Goal: Information Seeking & Learning: Learn about a topic

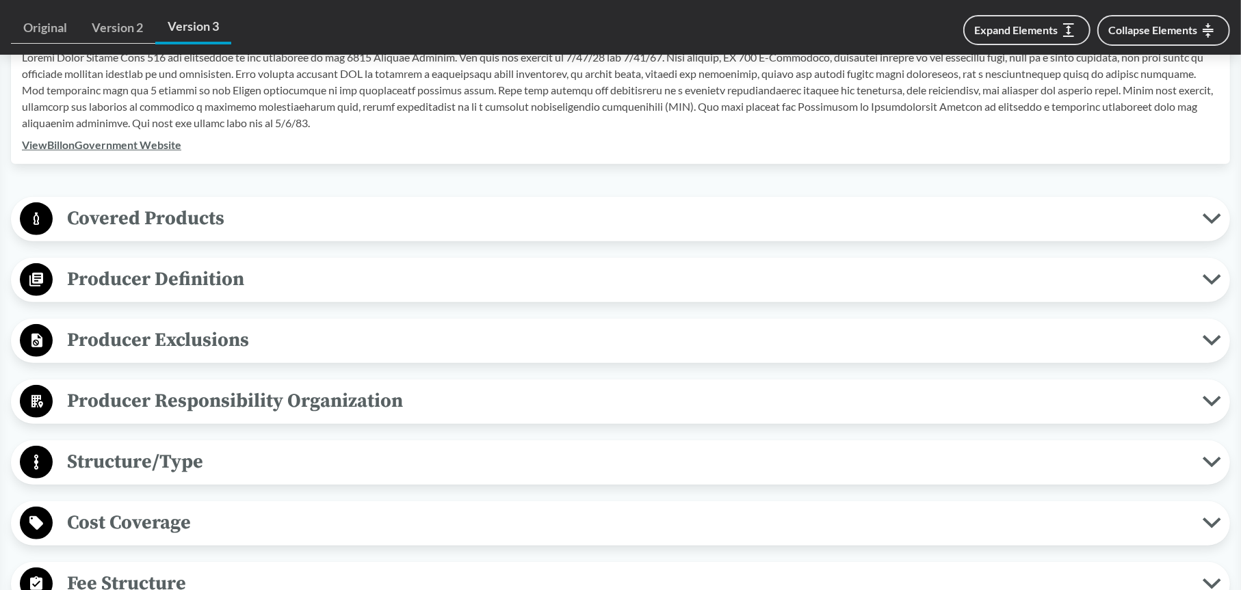
scroll to position [479, 0]
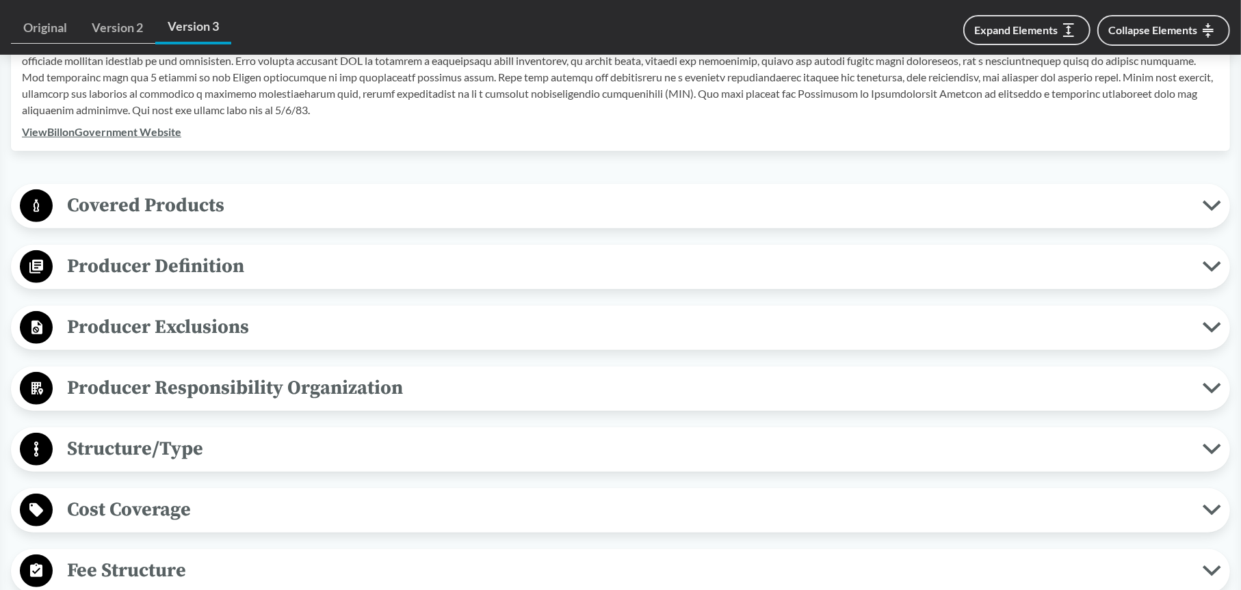
click at [1215, 203] on icon at bounding box center [1211, 205] width 18 height 11
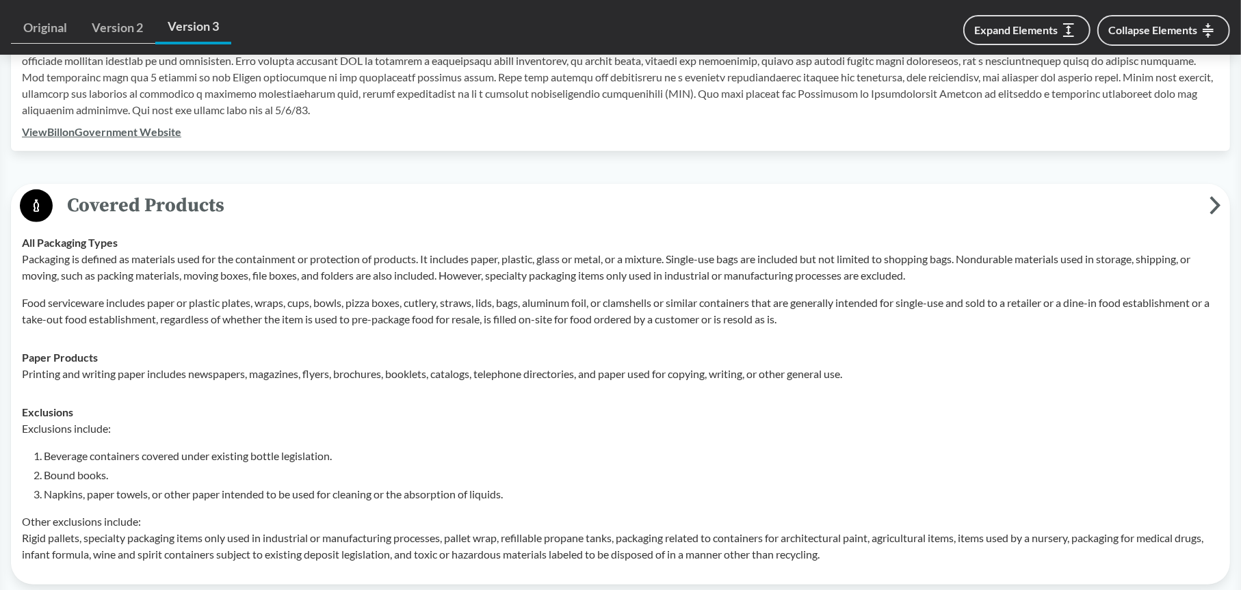
click at [1215, 203] on icon at bounding box center [1215, 205] width 12 height 18
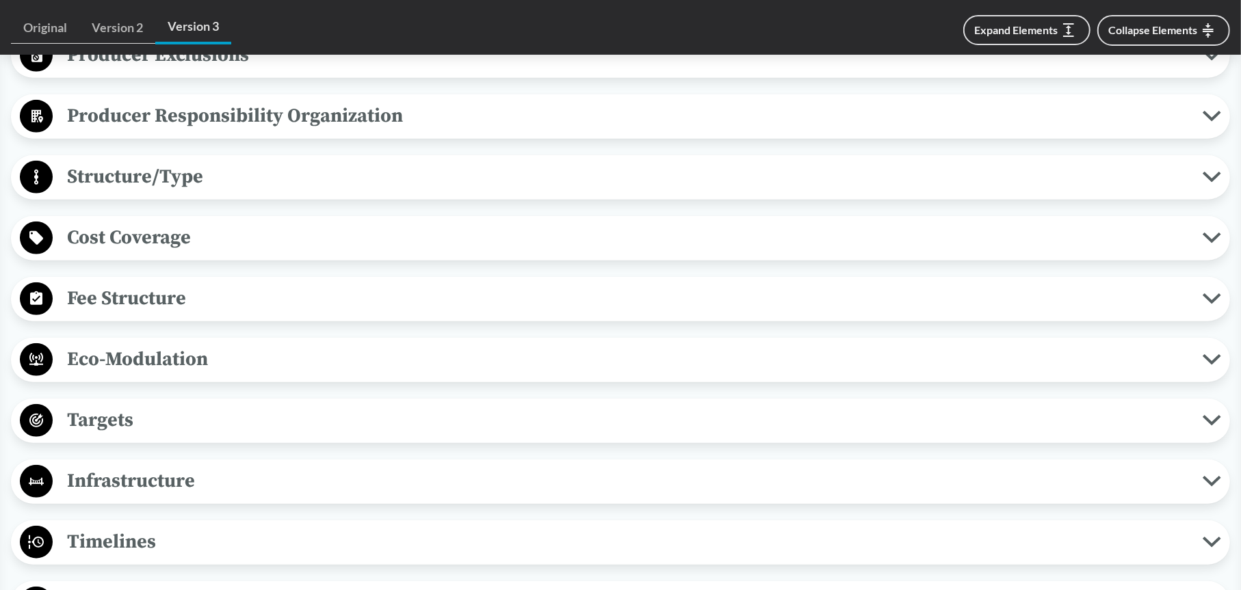
scroll to position [752, 0]
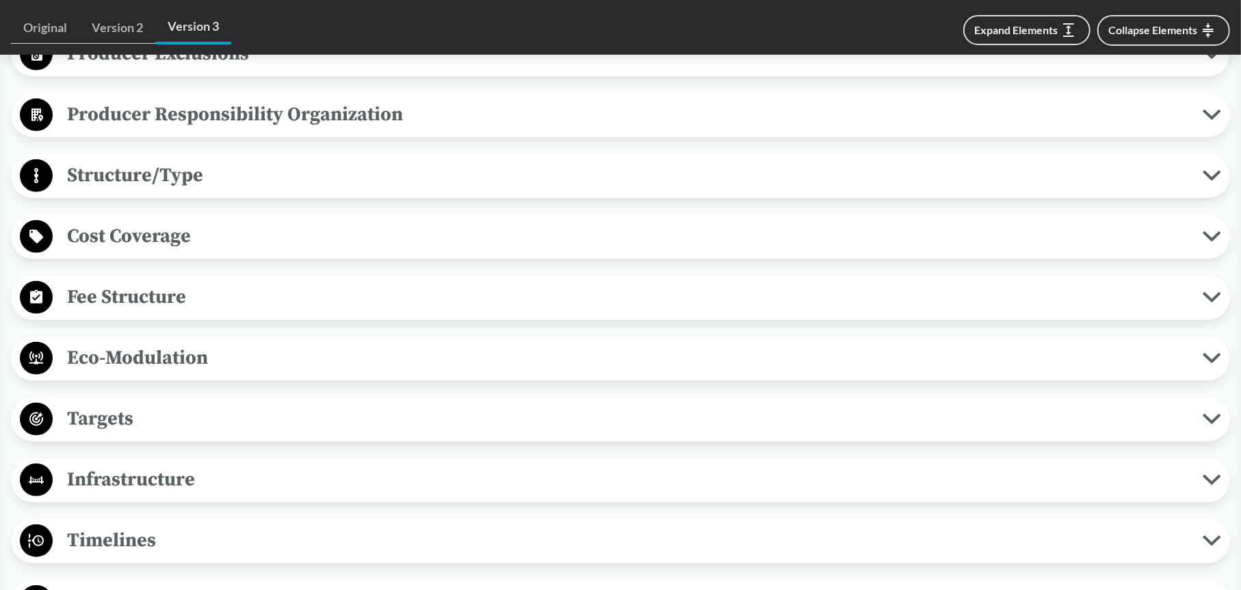
click at [1211, 294] on icon at bounding box center [1211, 297] width 18 height 11
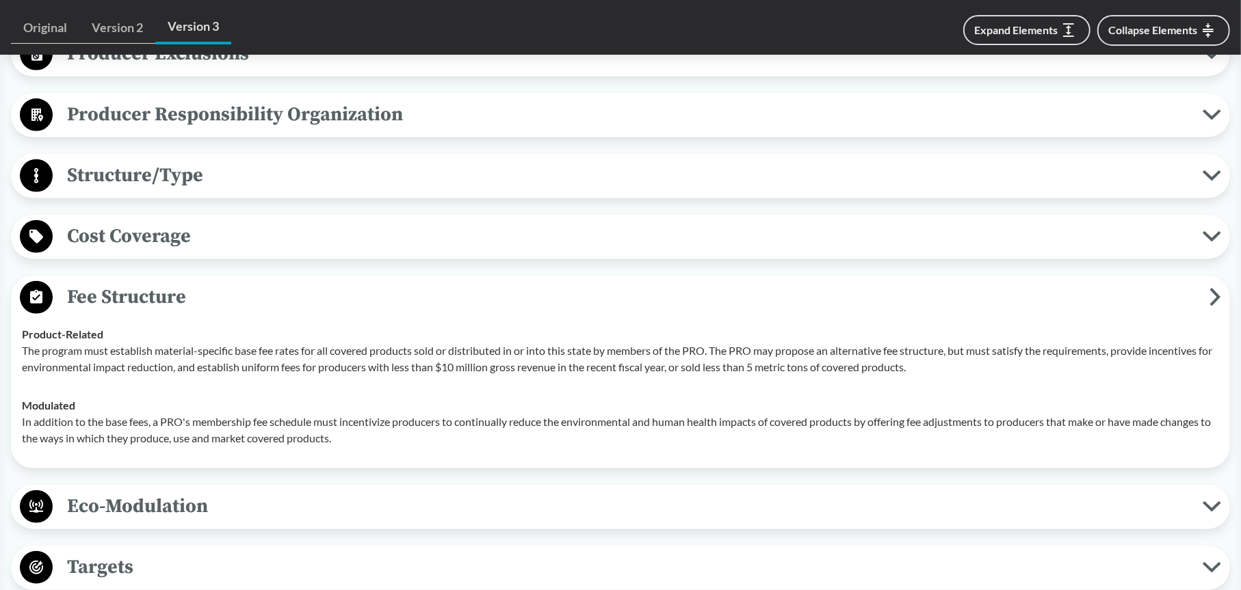
click at [1211, 294] on icon at bounding box center [1215, 297] width 12 height 18
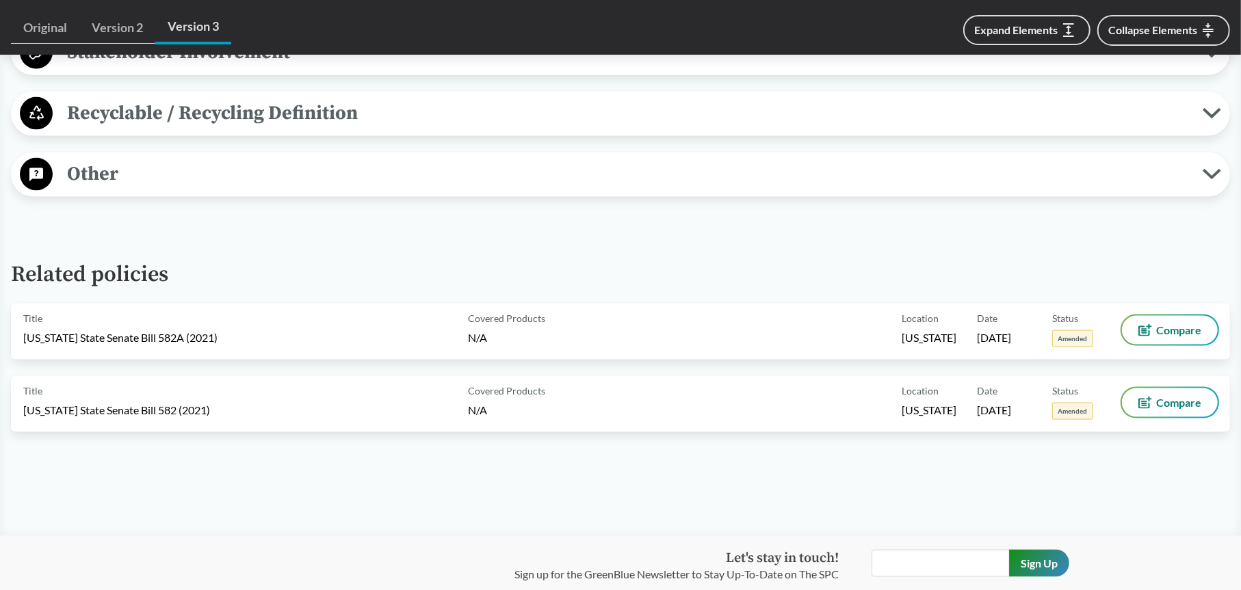
scroll to position [1573, 0]
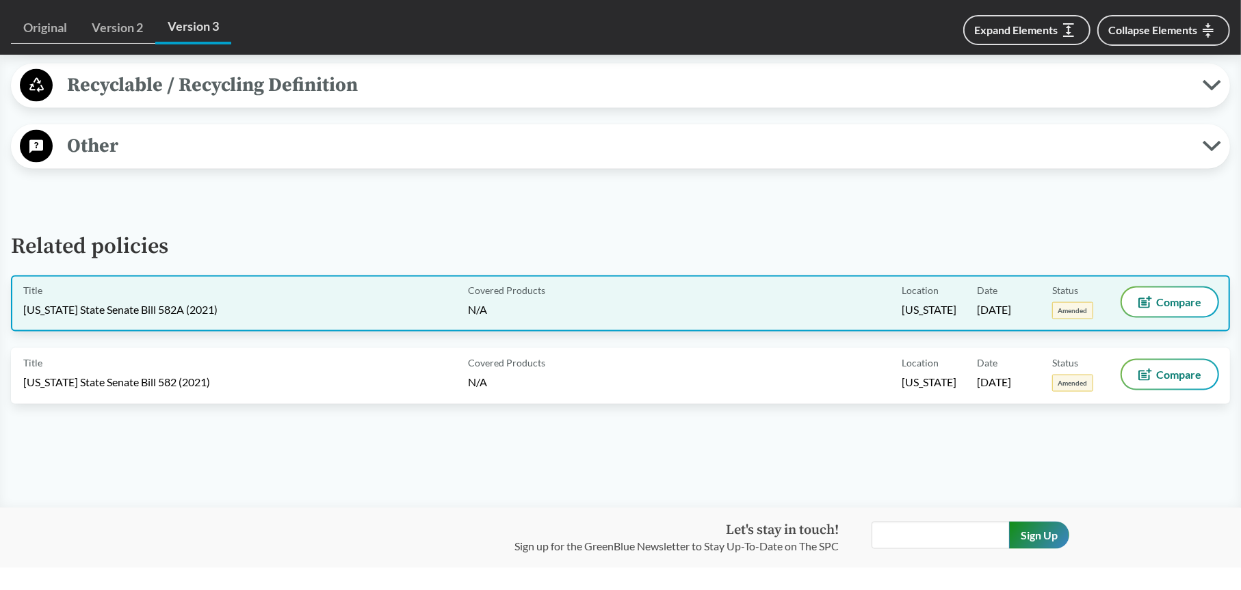
click at [1070, 308] on span "Amended" at bounding box center [1072, 310] width 41 height 17
